Goal: Check status: Check status

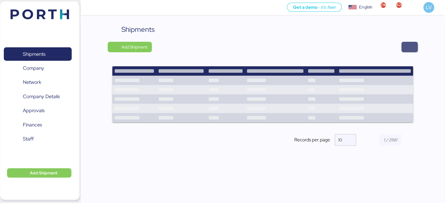
click at [409, 45] on span "button" at bounding box center [409, 47] width 7 height 8
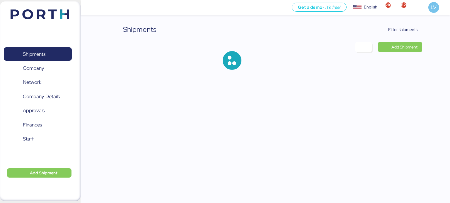
click at [405, 22] on div "Shipments Filter shipments Add Shipment" at bounding box center [225, 39] width 450 height 79
click at [399, 30] on span "Filter shipments" at bounding box center [402, 29] width 29 height 7
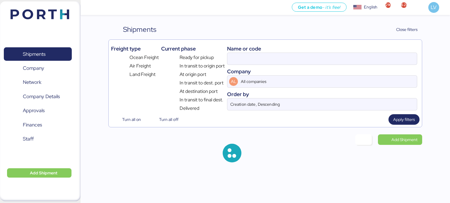
click at [362, 49] on div "Name or code" at bounding box center [322, 49] width 190 height 8
click at [353, 59] on input at bounding box center [321, 59] width 189 height 12
paste input "O0052024"
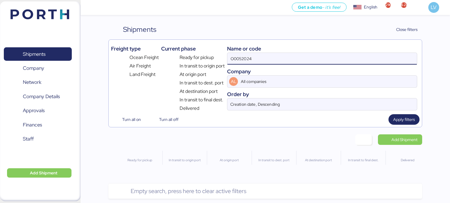
type input "O0052024"
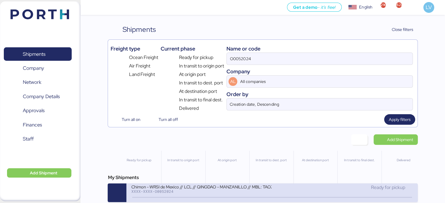
click at [194, 189] on div "Chimon - WRSI de Mexico // LCL // QINGDAO - MANZANILLO // MBL: TAOZLO11722 - HB…" at bounding box center [201, 186] width 141 height 5
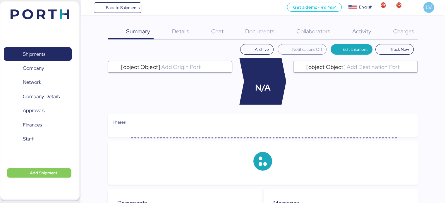
click at [397, 30] on span "Charges" at bounding box center [403, 32] width 21 height 8
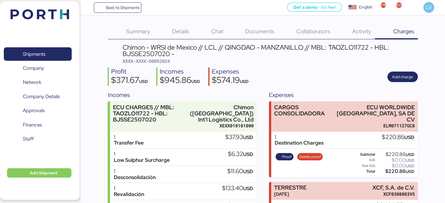
click at [157, 63] on span "XXXX-XXXX-O0052024" at bounding box center [146, 61] width 47 height 6
copy span "O0052024"
